Goal: Transaction & Acquisition: Book appointment/travel/reservation

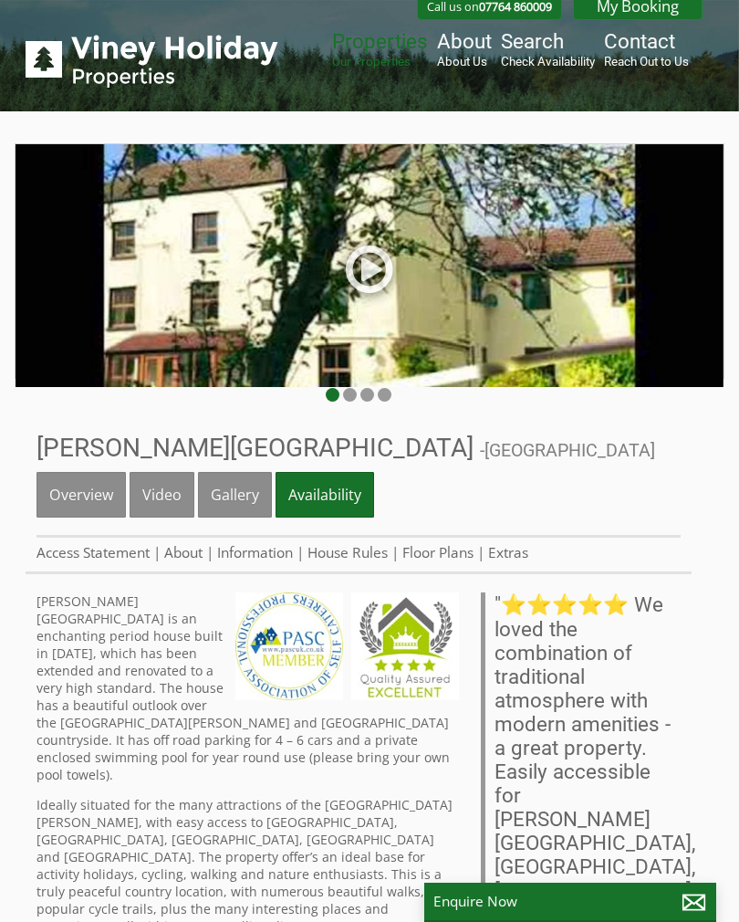
click at [643, 472] on ul "Overview Video Gallery Availability" at bounding box center [359, 505] width 644 height 66
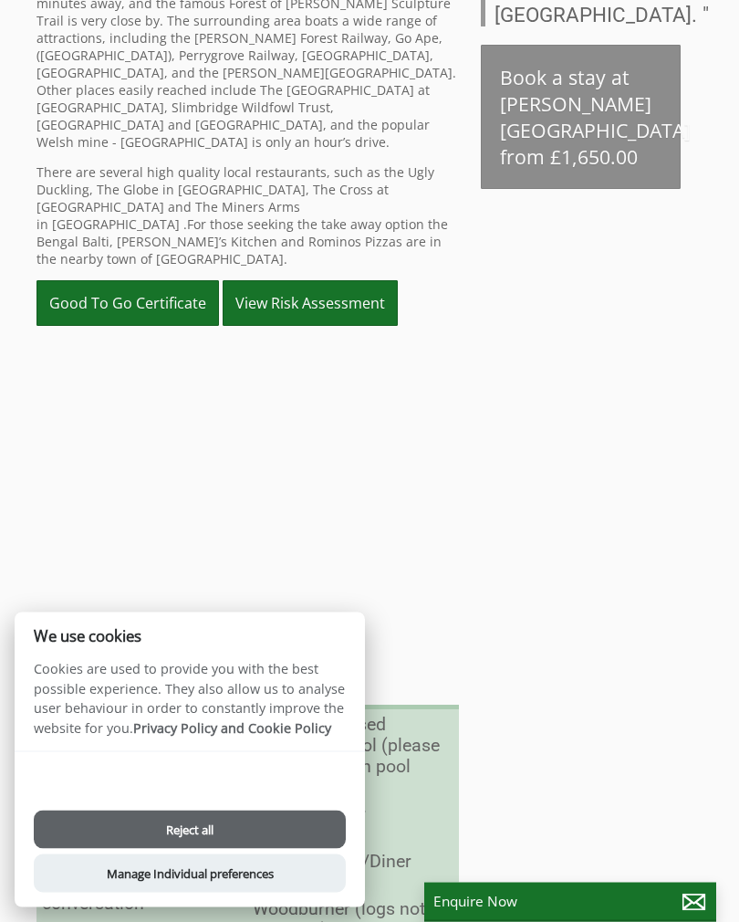
scroll to position [986, 0]
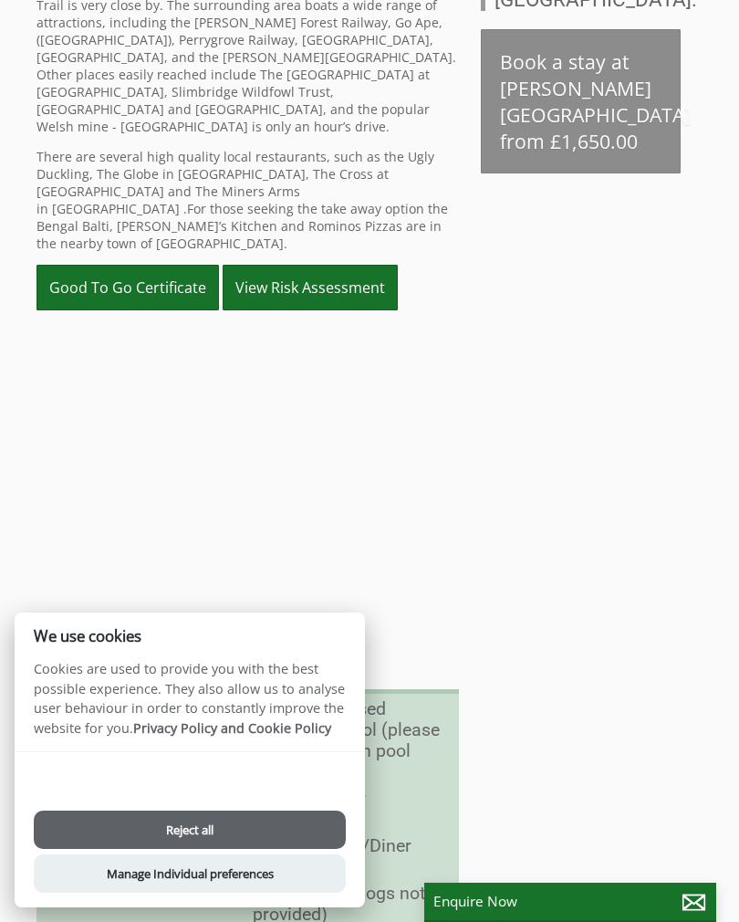
click at [603, 598] on div "Properties [PERSON_NAME][GEOGRAPHIC_DATA] - [GEOGRAPHIC_DATA] Overview Video Ga…" at bounding box center [359, 410] width 666 height 1945
click at [575, 597] on div "Properties [PERSON_NAME][GEOGRAPHIC_DATA] - [GEOGRAPHIC_DATA] Overview Video Ga…" at bounding box center [359, 410] width 666 height 1945
click at [227, 892] on button "Manage Individual preferences" at bounding box center [190, 873] width 312 height 38
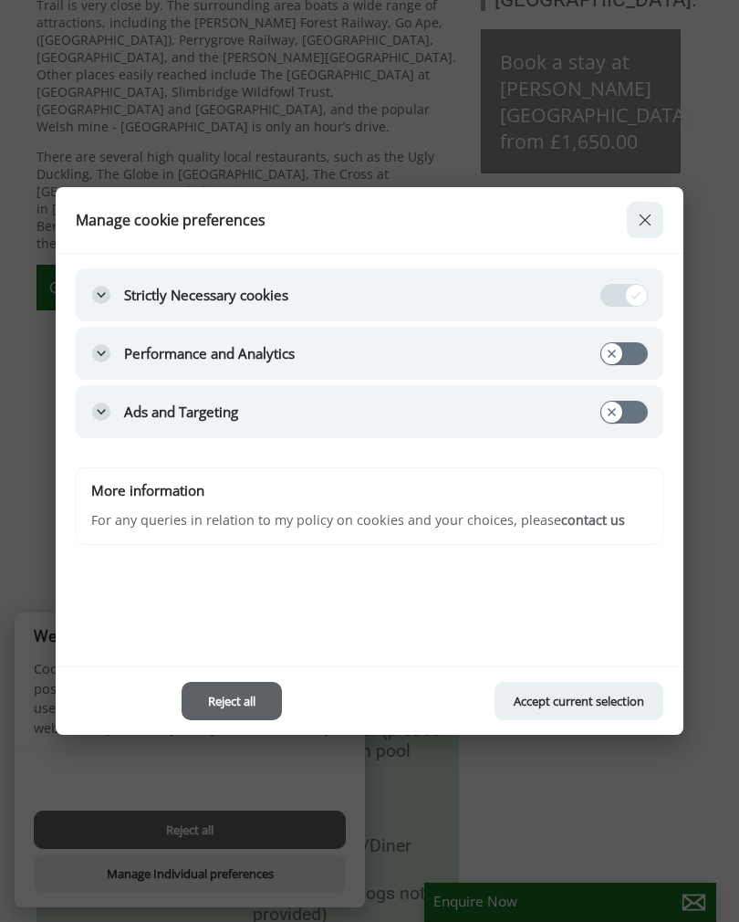
click at [643, 238] on button "Close modal" at bounding box center [645, 220] width 37 height 37
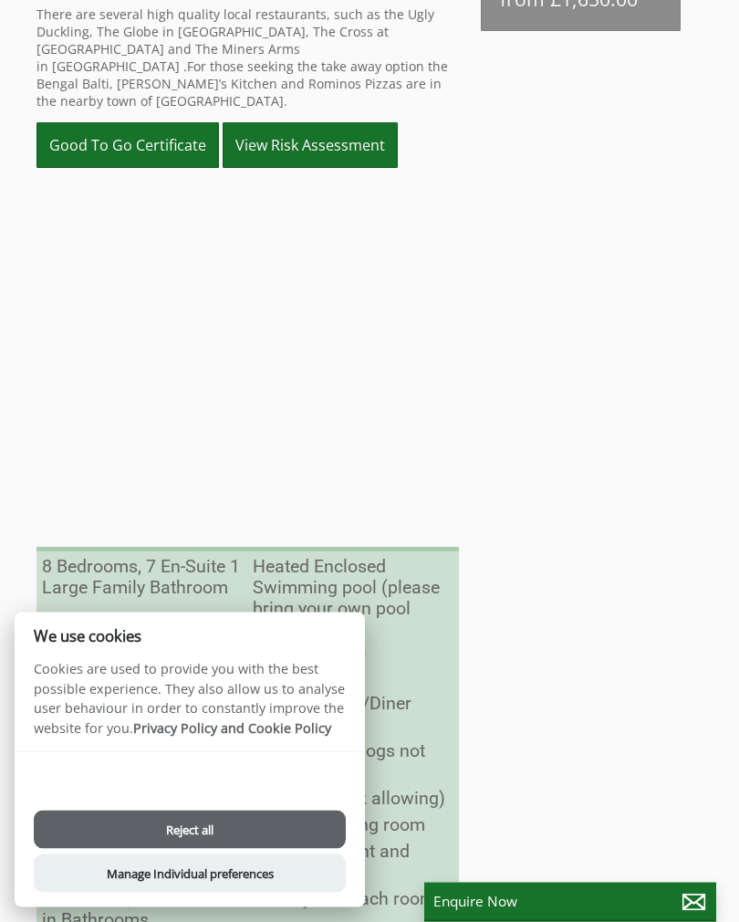
scroll to position [1123, 0]
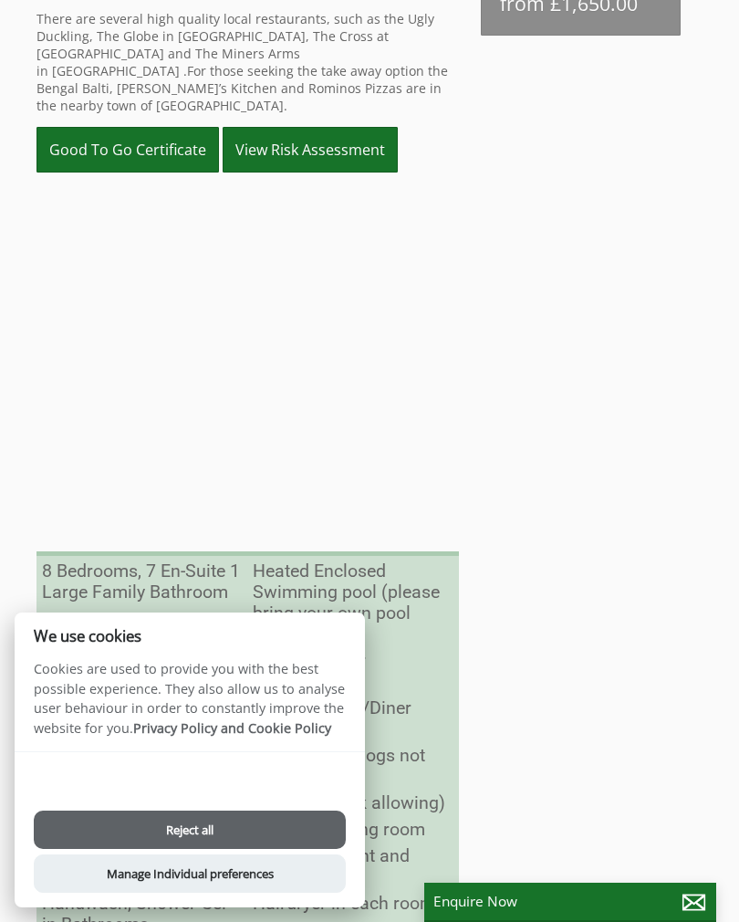
click at [281, 849] on button "Reject all" at bounding box center [190, 829] width 312 height 38
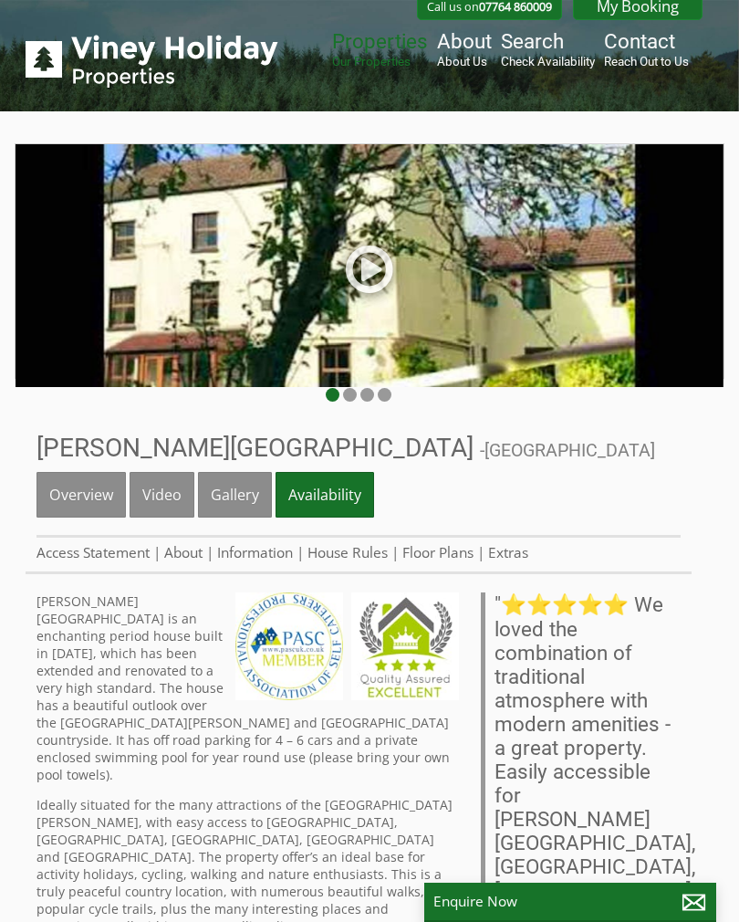
click at [363, 263] on link at bounding box center [369, 275] width 55 height 75
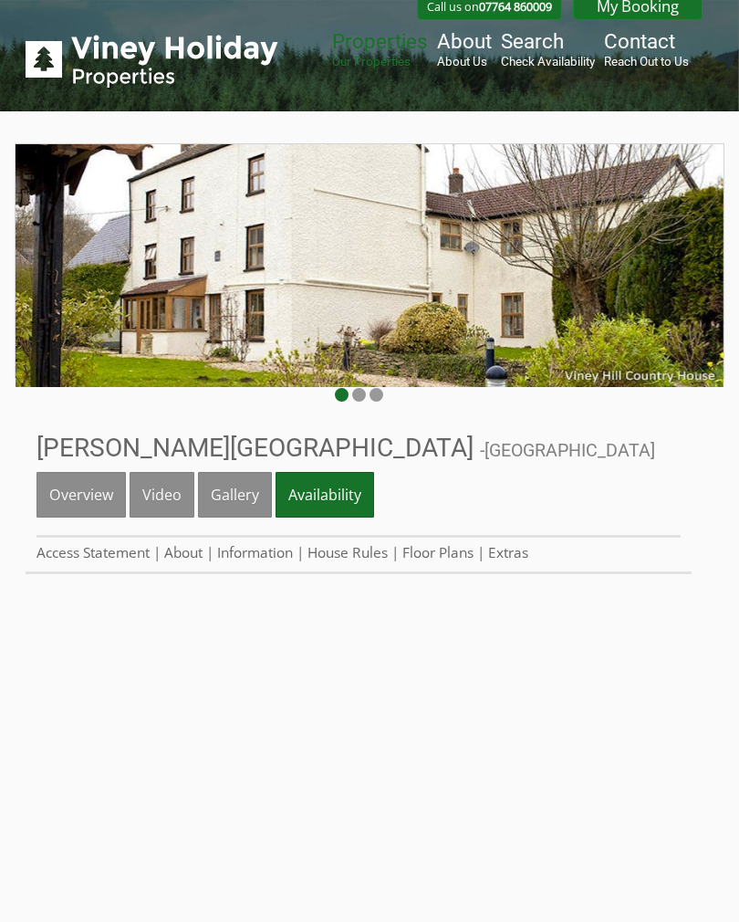
scroll to position [595, 0]
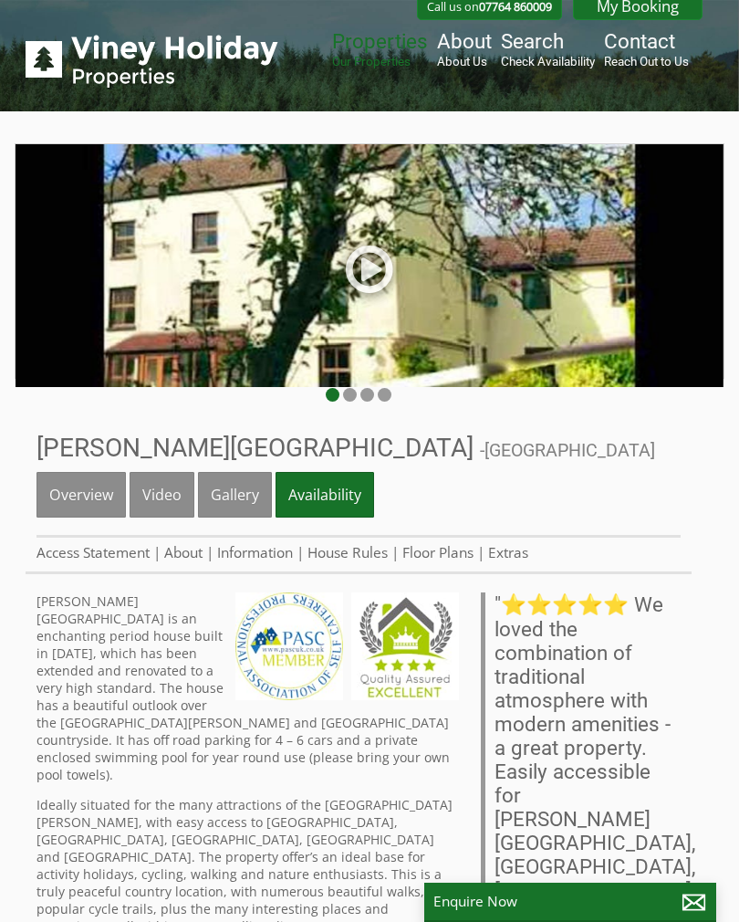
click at [236, 502] on link "Gallery" at bounding box center [235, 495] width 74 height 46
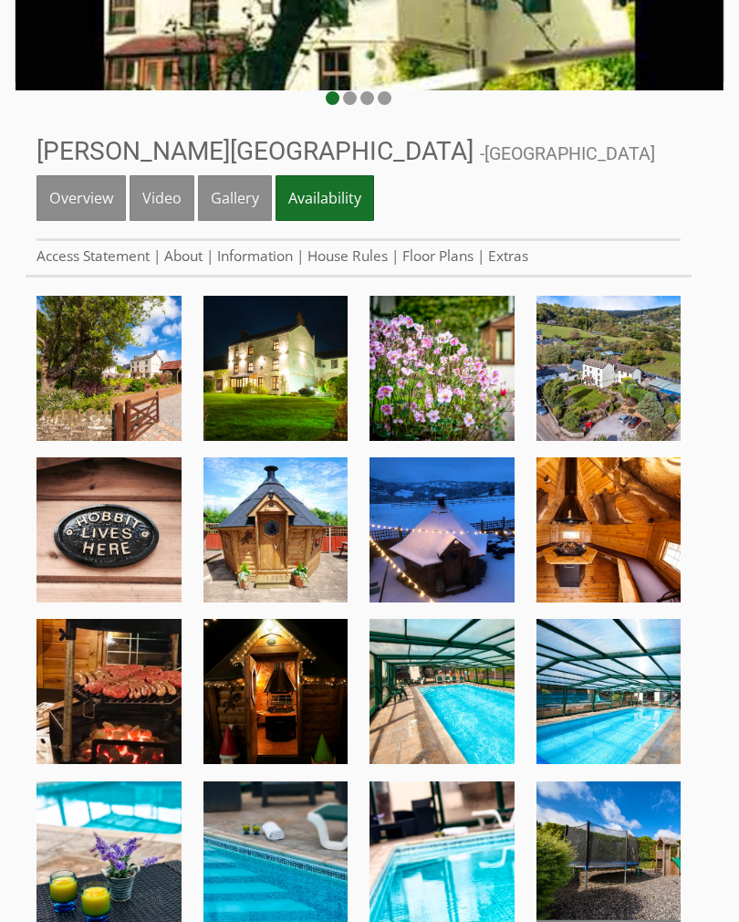
scroll to position [302, 0]
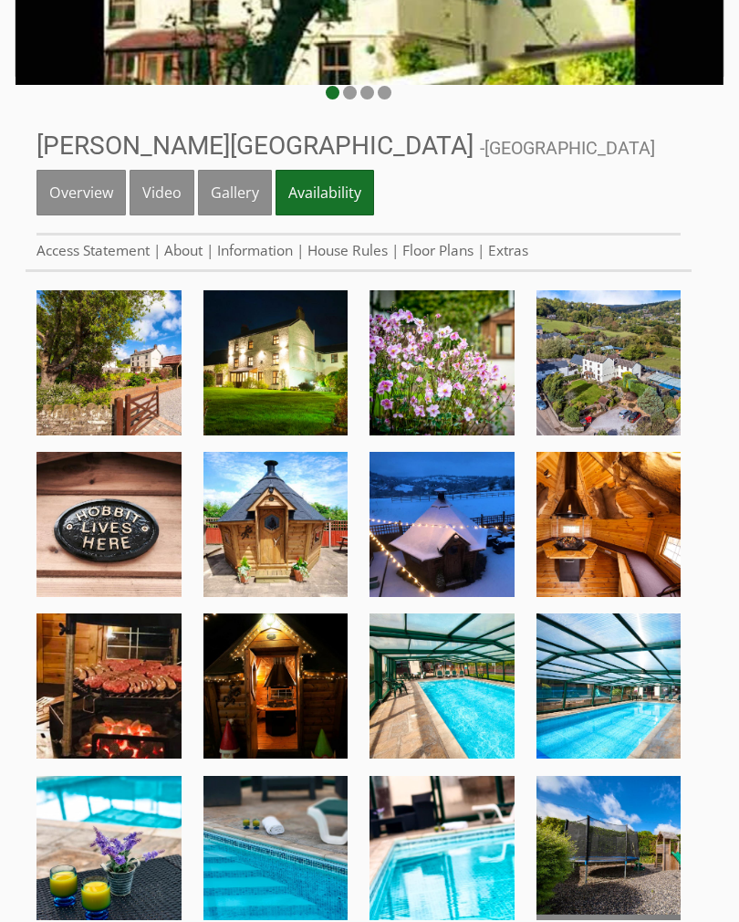
click at [127, 381] on img at bounding box center [109, 362] width 145 height 145
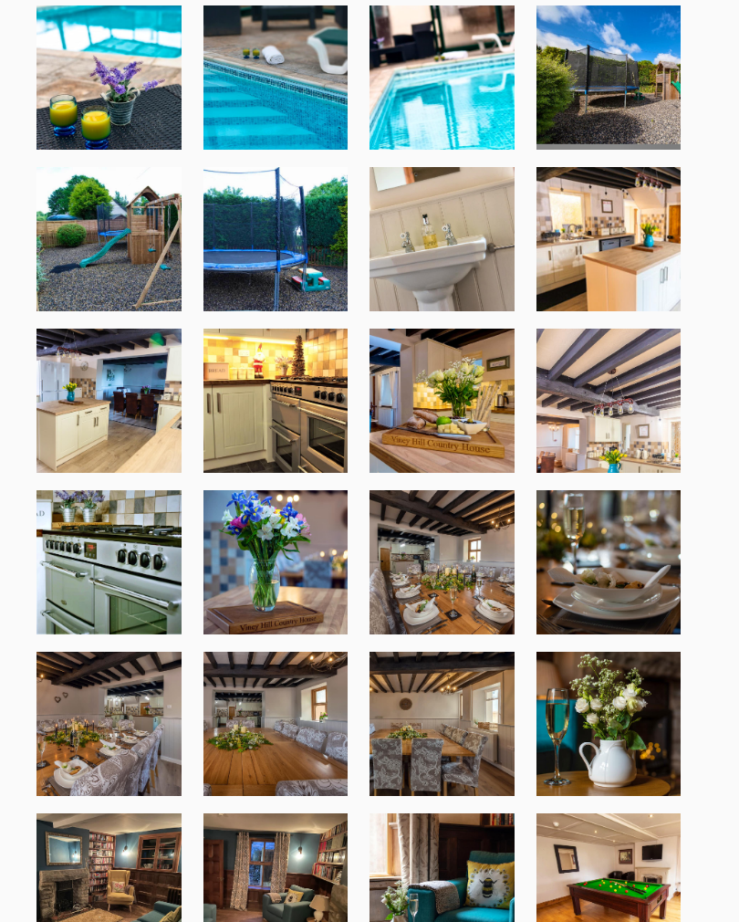
scroll to position [1072, 0]
click at [278, 434] on img at bounding box center [275, 401] width 145 height 145
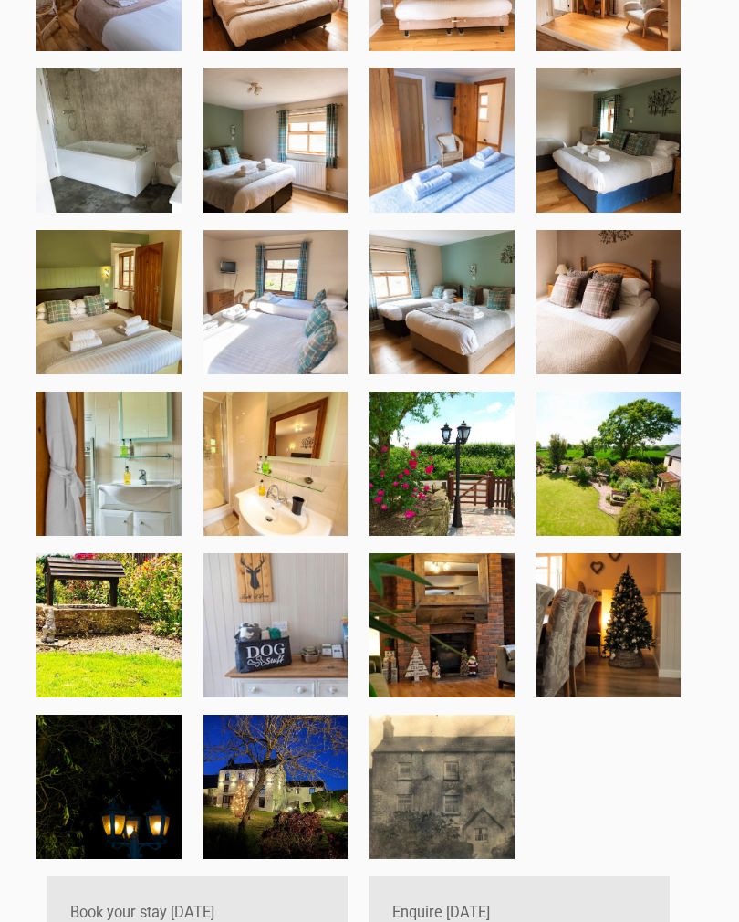
scroll to position [2465, 0]
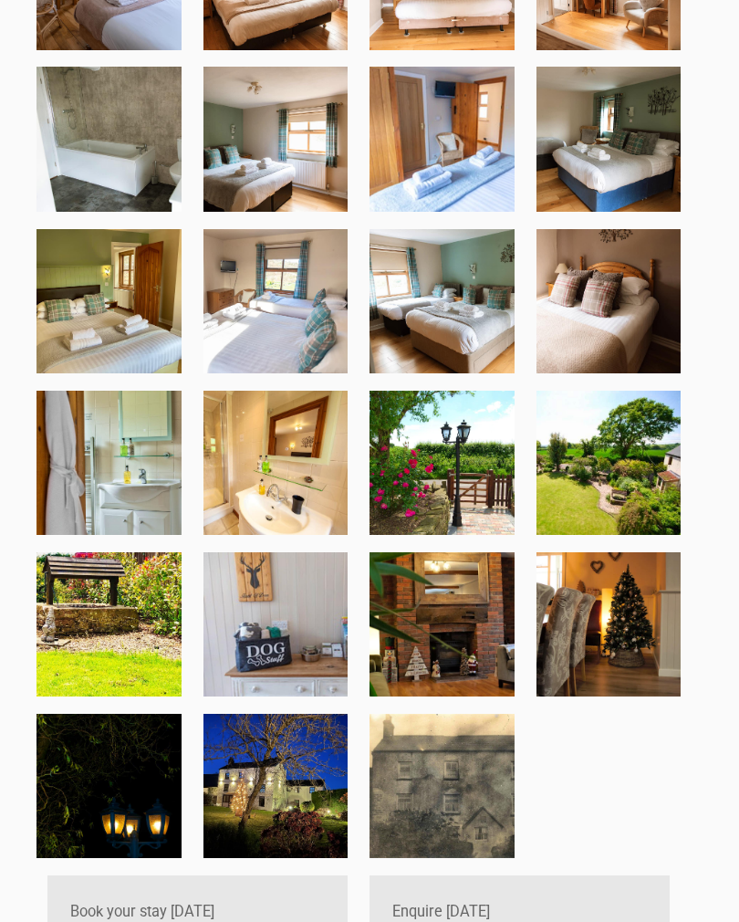
click at [126, 496] on img at bounding box center [109, 463] width 145 height 145
click at [473, 648] on img at bounding box center [442, 624] width 145 height 145
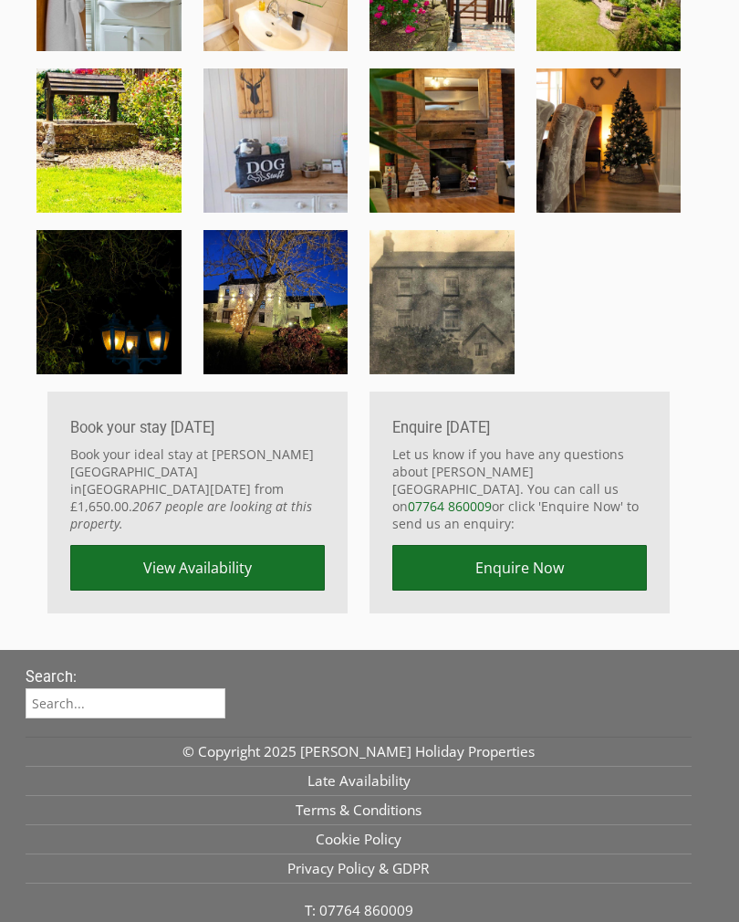
scroll to position [2966, 0]
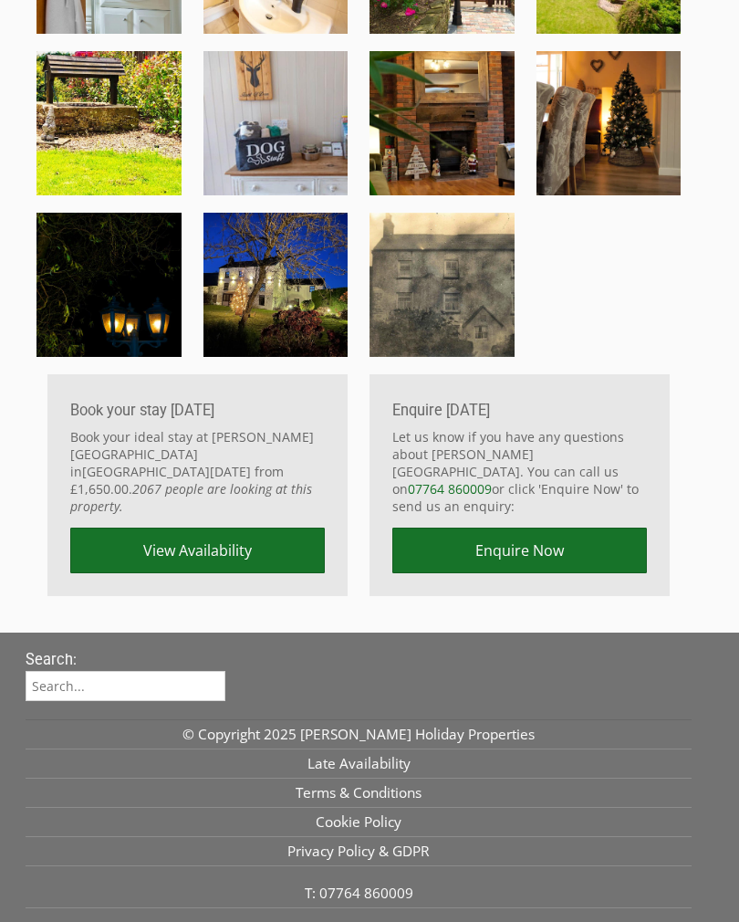
click at [190, 568] on link "View Availability" at bounding box center [197, 550] width 255 height 46
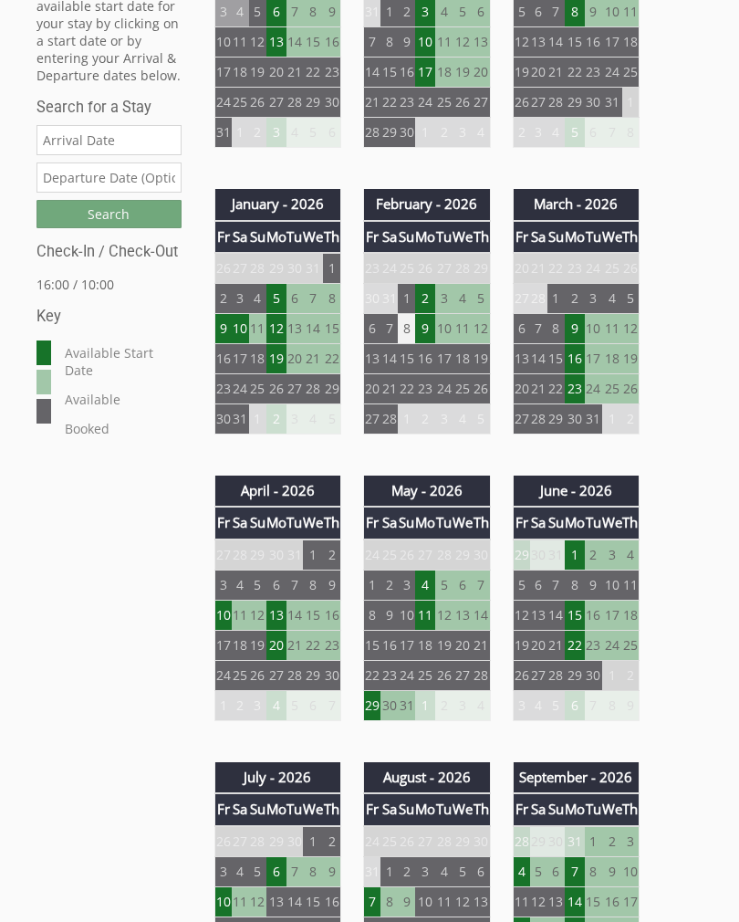
scroll to position [694, 0]
click at [232, 620] on td "11" at bounding box center [240, 615] width 17 height 30
click at [226, 617] on td "10" at bounding box center [222, 615] width 17 height 30
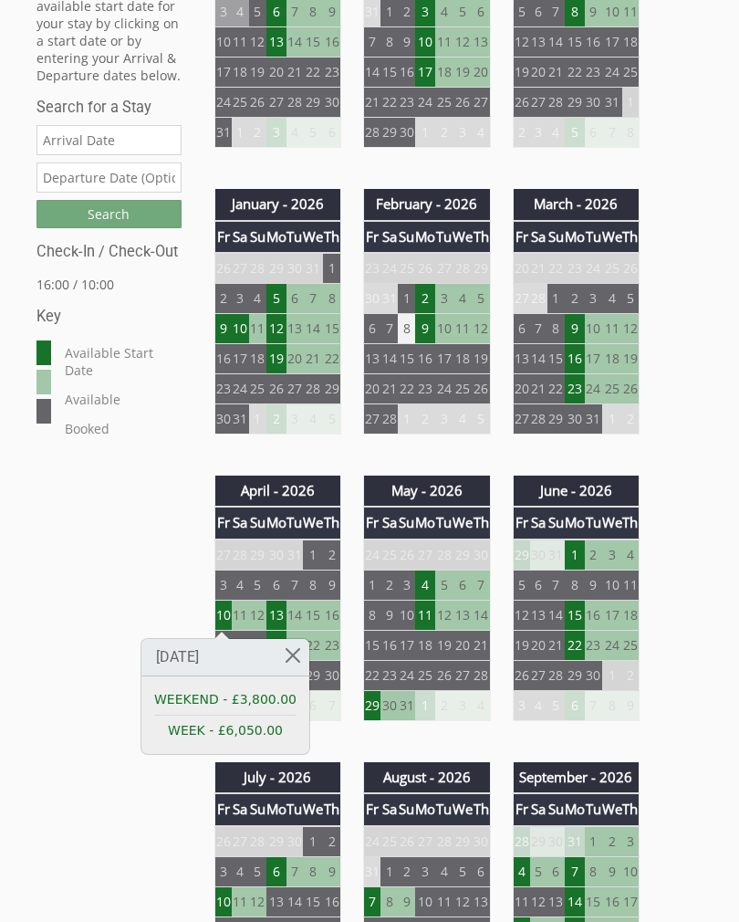
click at [303, 652] on div "Fri Apr 10 2026 WEEKEND - £3,800.00 WEEK - £6,050.00" at bounding box center [226, 696] width 170 height 117
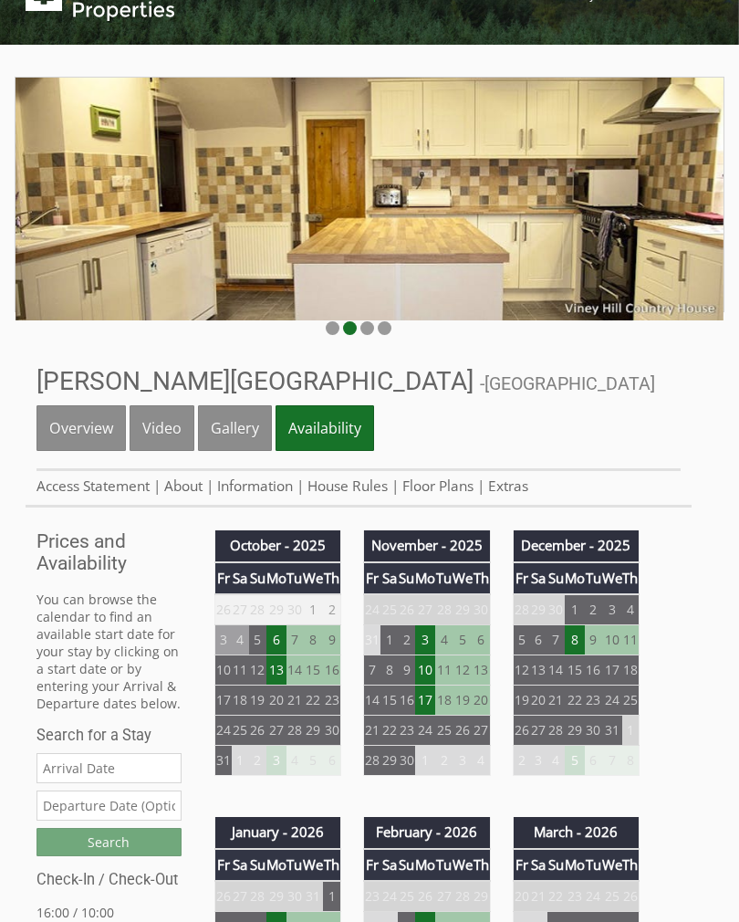
scroll to position [0, 0]
